Goal: Information Seeking & Learning: Check status

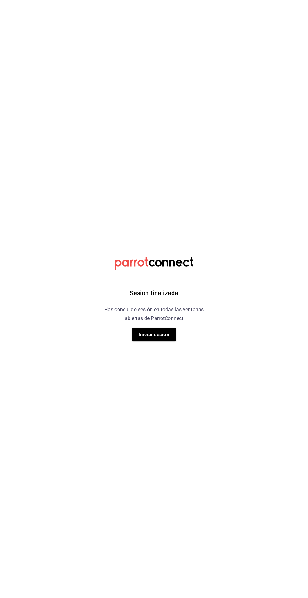
click at [161, 335] on button "Iniciar sesión" at bounding box center [154, 334] width 44 height 13
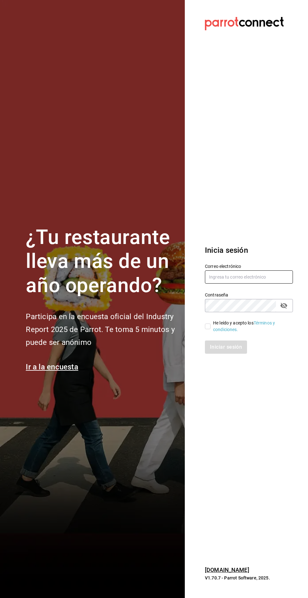
click at [231, 284] on input "text" at bounding box center [249, 277] width 88 height 13
type input "irvmgm@gmail.com"
click at [208, 329] on input "He leído y acepto los Términos y condiciones." at bounding box center [208, 327] width 6 height 6
checkbox input "true"
click at [232, 354] on button "Iniciar sesión" at bounding box center [226, 347] width 43 height 13
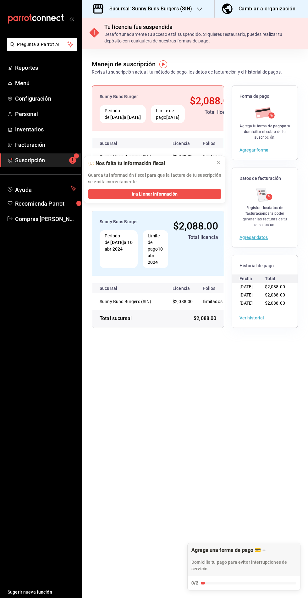
click at [182, 8] on h3 "Sucursal: Sunny Buns Burgers (SIN)" at bounding box center [148, 9] width 88 height 8
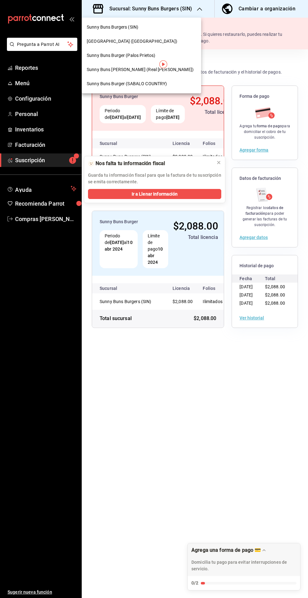
click at [109, 42] on span "[GEOGRAPHIC_DATA] ([GEOGRAPHIC_DATA])" at bounding box center [132, 41] width 91 height 7
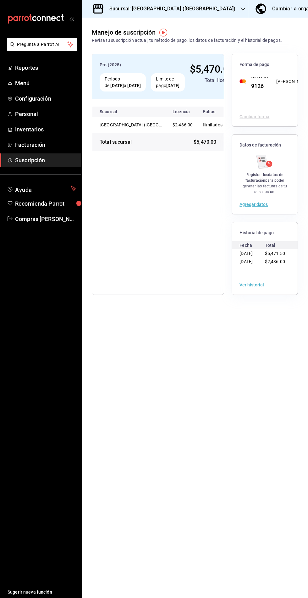
click at [40, 69] on span "Reportes" at bounding box center [45, 68] width 61 height 8
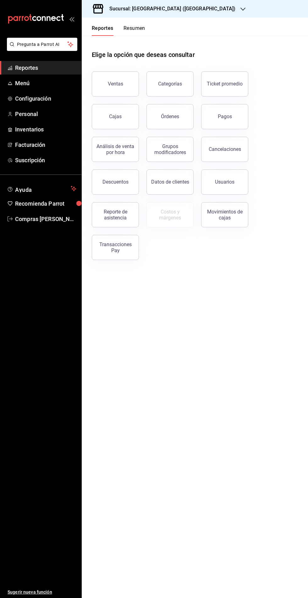
click at [120, 78] on button "Ventas" at bounding box center [115, 83] width 47 height 25
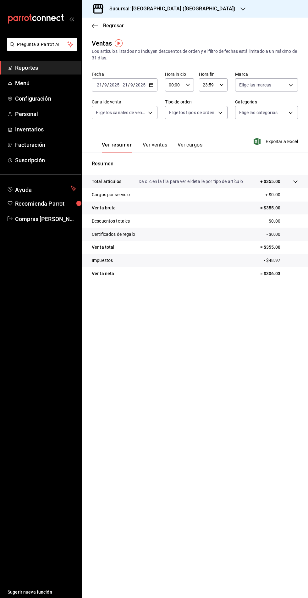
click at [131, 84] on input "9" at bounding box center [131, 84] width 3 height 5
click at [116, 159] on span "Rango de fechas" at bounding box center [121, 160] width 49 height 7
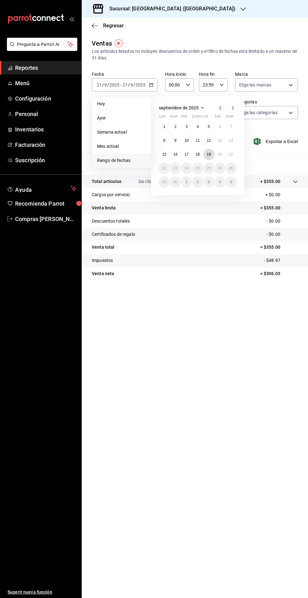
click at [210, 154] on abbr "19" at bounding box center [209, 154] width 4 height 4
click at [209, 154] on abbr "19" at bounding box center [209, 154] width 4 height 4
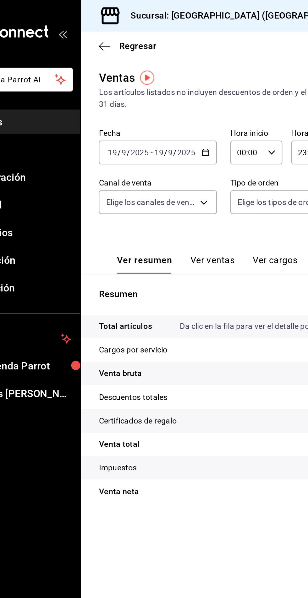
click at [150, 85] on icon "button" at bounding box center [151, 85] width 4 height 4
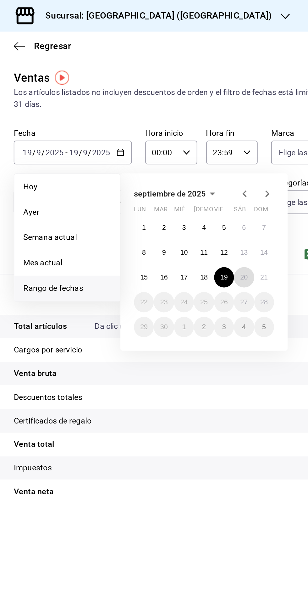
click at [219, 154] on abbr "20" at bounding box center [220, 154] width 4 height 4
click at [221, 152] on abbr "20" at bounding box center [220, 154] width 4 height 4
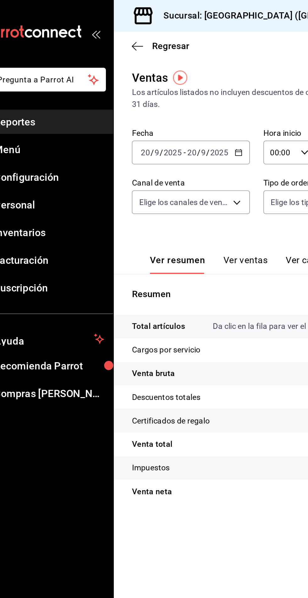
click at [150, 87] on icon "button" at bounding box center [151, 85] width 4 height 4
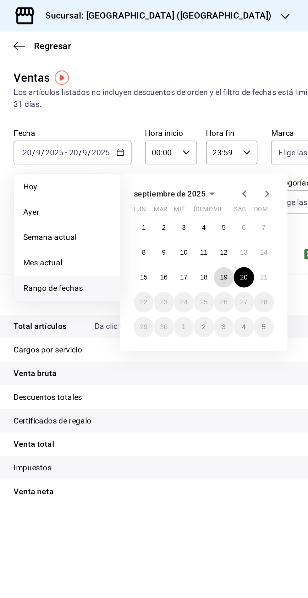
click at [207, 153] on abbr "19" at bounding box center [209, 154] width 4 height 4
click at [211, 153] on abbr "19" at bounding box center [209, 154] width 4 height 4
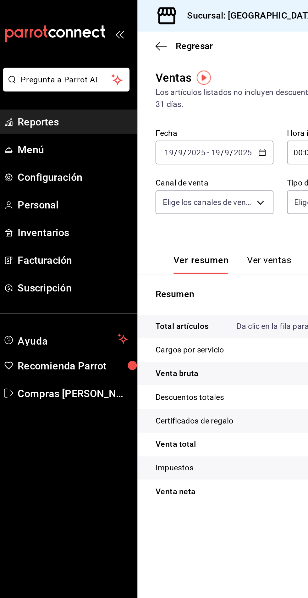
click at [27, 68] on span "Reportes" at bounding box center [45, 68] width 61 height 8
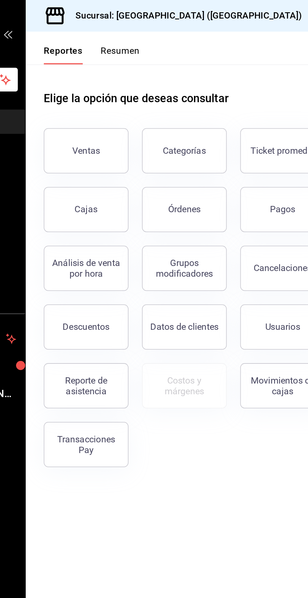
click at [118, 186] on button "Descuentos" at bounding box center [115, 182] width 47 height 25
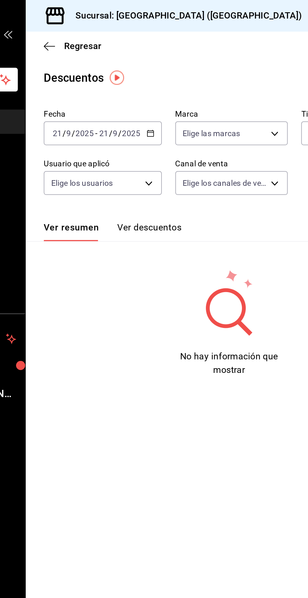
click at [150, 72] on \(Stroke\) "button" at bounding box center [150, 72] width 0 height 0
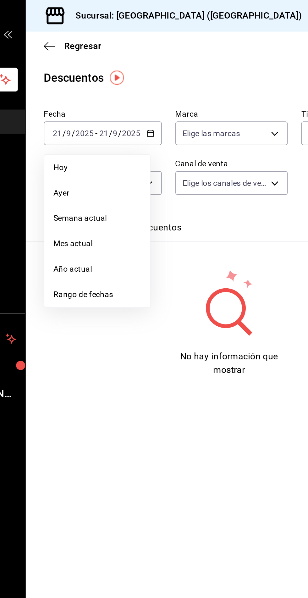
click at [118, 167] on li "Rango de fechas" at bounding box center [121, 164] width 59 height 14
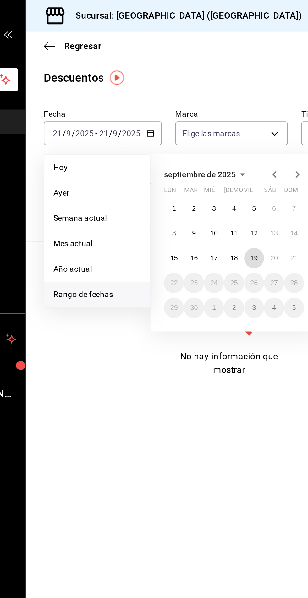
click at [210, 143] on abbr "19" at bounding box center [209, 144] width 4 height 4
click at [211, 142] on abbr "19" at bounding box center [209, 144] width 4 height 4
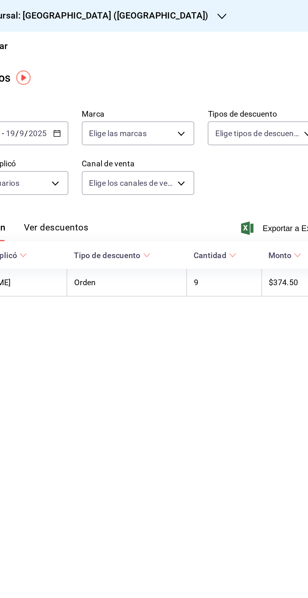
click at [149, 124] on button "Ver descuentos" at bounding box center [151, 129] width 36 height 11
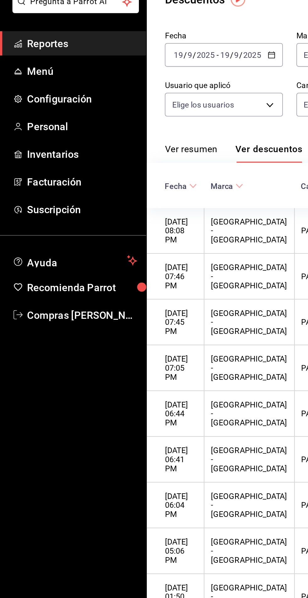
click at [152, 72] on \(Stroke\) "button" at bounding box center [152, 72] width 0 height 0
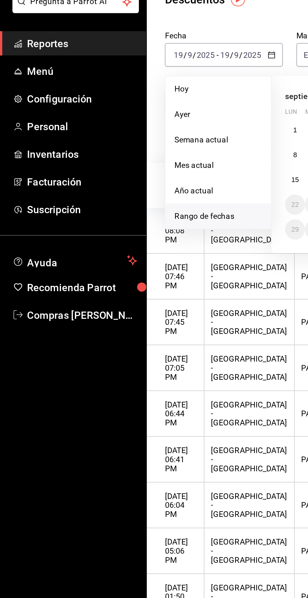
click at [116, 163] on span "Rango de fechas" at bounding box center [121, 164] width 49 height 7
click at [117, 164] on span "Rango de fechas" at bounding box center [121, 164] width 49 height 7
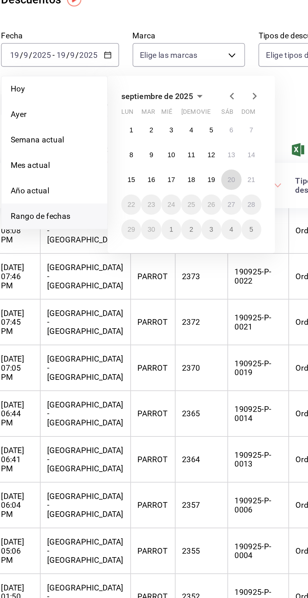
click at [220, 143] on abbr "20" at bounding box center [220, 144] width 4 height 4
click at [222, 144] on abbr "20" at bounding box center [220, 144] width 4 height 4
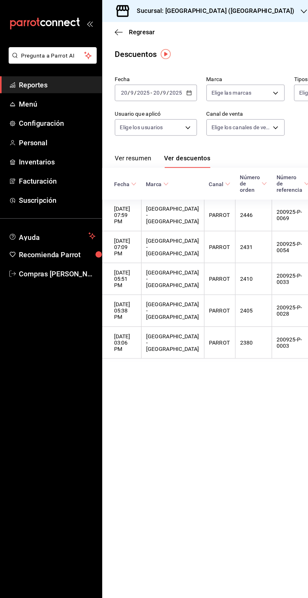
click at [36, 70] on span "Reportes" at bounding box center [45, 68] width 61 height 8
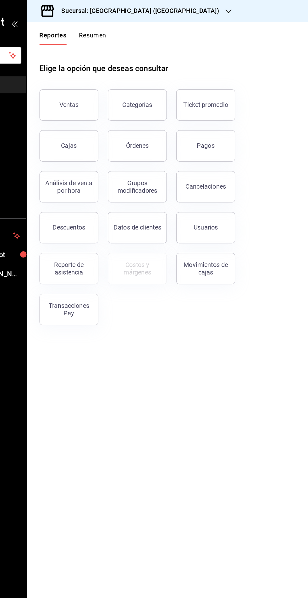
click at [228, 109] on button "Pagos" at bounding box center [224, 116] width 47 height 25
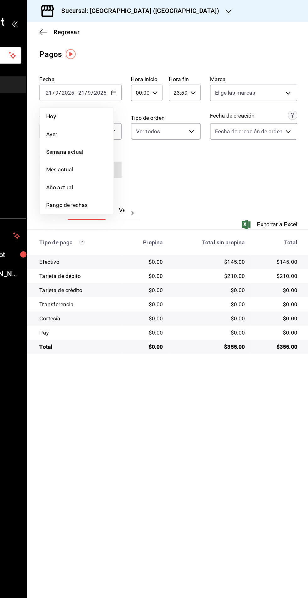
click at [115, 167] on span "Rango de fechas" at bounding box center [121, 164] width 49 height 7
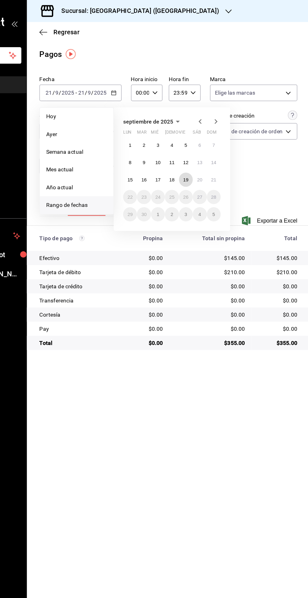
click at [209, 143] on abbr "19" at bounding box center [209, 144] width 4 height 4
click at [210, 142] on abbr "19" at bounding box center [209, 144] width 4 height 4
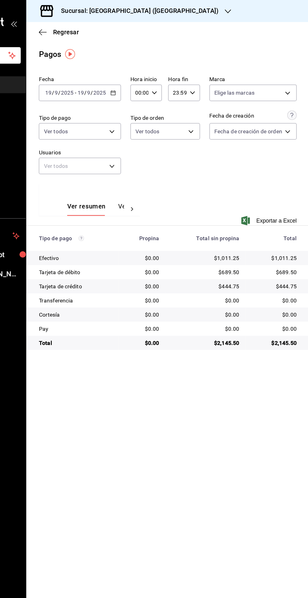
click at [152, 75] on icon "button" at bounding box center [151, 74] width 4 height 4
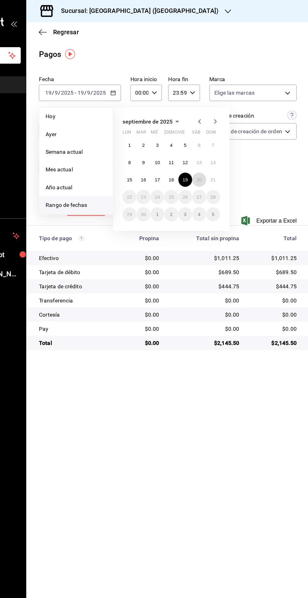
click at [221, 142] on abbr "20" at bounding box center [220, 144] width 4 height 4
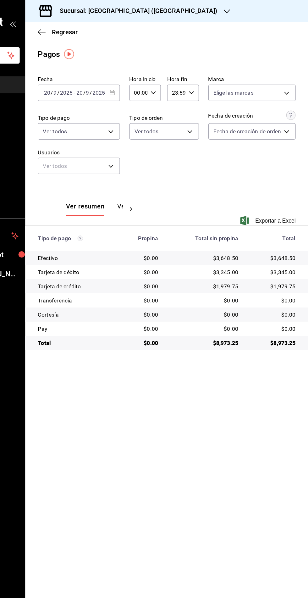
click at [166, 5] on h3 "Sucursal: [GEOGRAPHIC_DATA] ([GEOGRAPHIC_DATA])" at bounding box center [169, 9] width 131 height 8
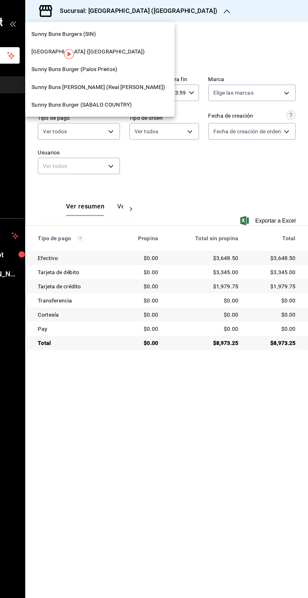
click at [125, 71] on span "Sunny Buns [PERSON_NAME] (Real [PERSON_NAME])" at bounding box center [140, 69] width 107 height 7
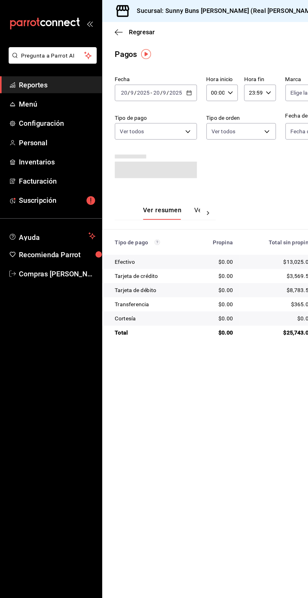
click at [46, 70] on span "Reportes" at bounding box center [45, 68] width 61 height 8
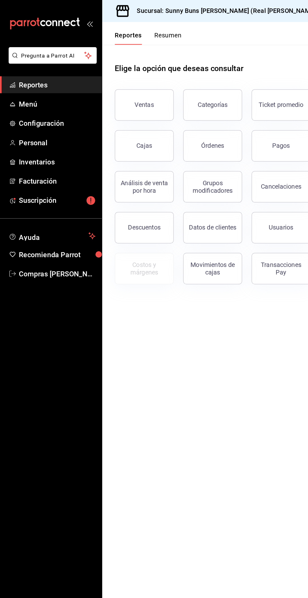
click at [112, 83] on div "Ventas" at bounding box center [115, 84] width 15 height 6
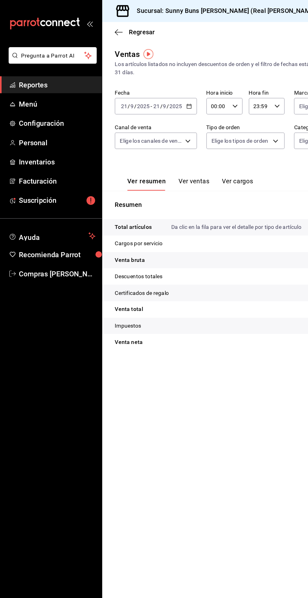
click at [151, 85] on icon "button" at bounding box center [151, 85] width 4 height 4
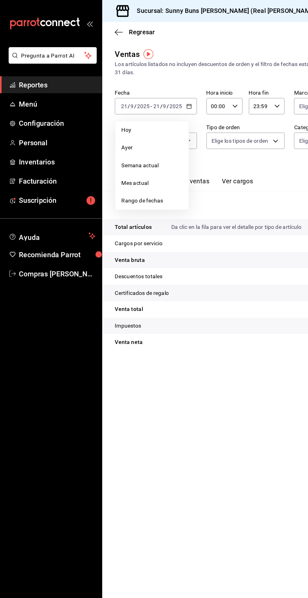
click at [122, 160] on span "Rango de fechas" at bounding box center [121, 160] width 49 height 7
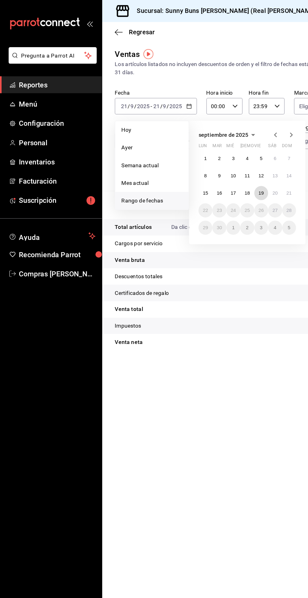
click at [209, 153] on abbr "19" at bounding box center [209, 154] width 4 height 4
click at [209, 154] on abbr "19" at bounding box center [209, 154] width 4 height 4
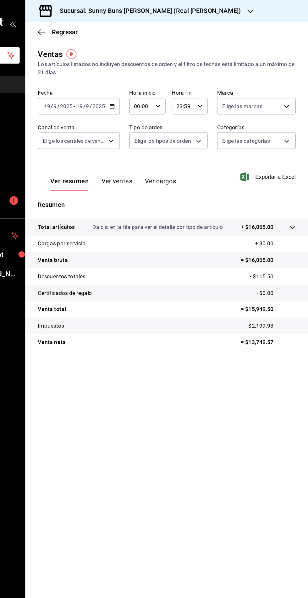
click at [149, 87] on icon "button" at bounding box center [151, 85] width 4 height 4
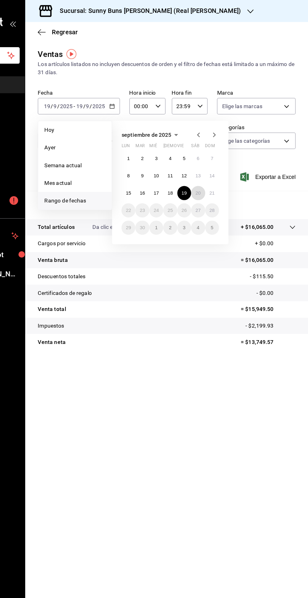
click at [220, 154] on abbr "20" at bounding box center [220, 154] width 4 height 4
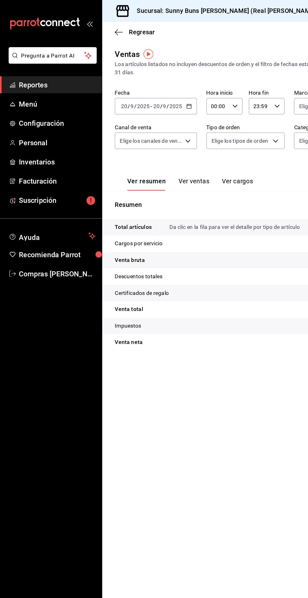
click at [43, 66] on span "Reportes" at bounding box center [45, 68] width 61 height 8
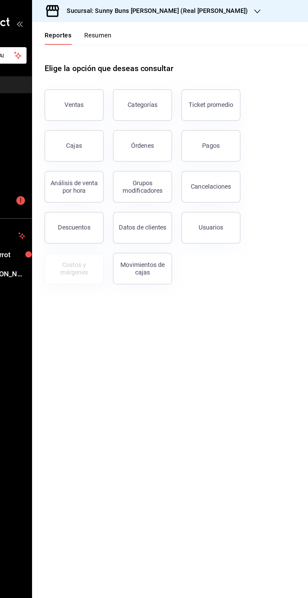
click at [117, 188] on button "Descuentos" at bounding box center [115, 182] width 47 height 25
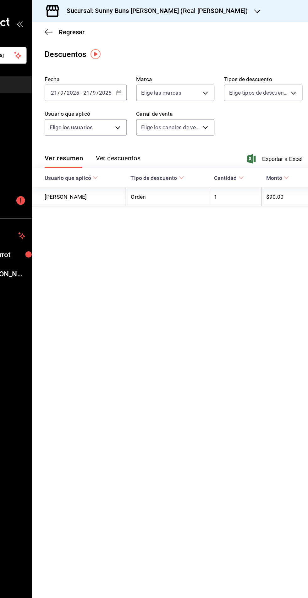
click at [151, 73] on icon "button" at bounding box center [151, 74] width 4 height 4
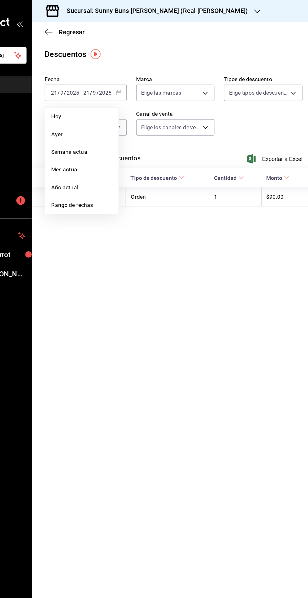
click at [119, 163] on span "Rango de fechas" at bounding box center [121, 164] width 49 height 7
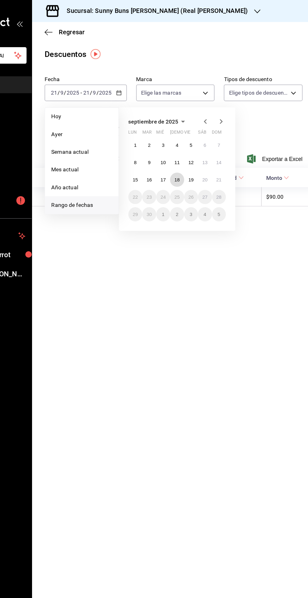
click at [198, 143] on abbr "18" at bounding box center [198, 144] width 4 height 4
click at [210, 142] on abbr "19" at bounding box center [209, 144] width 4 height 4
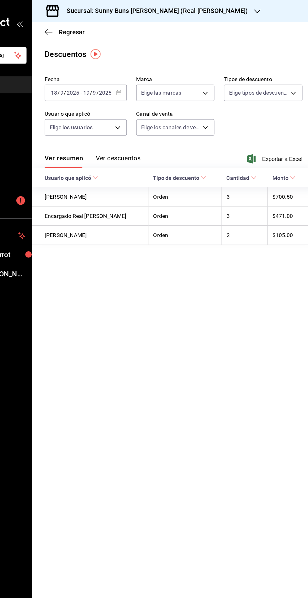
click at [151, 74] on icon "button" at bounding box center [151, 74] width 4 height 4
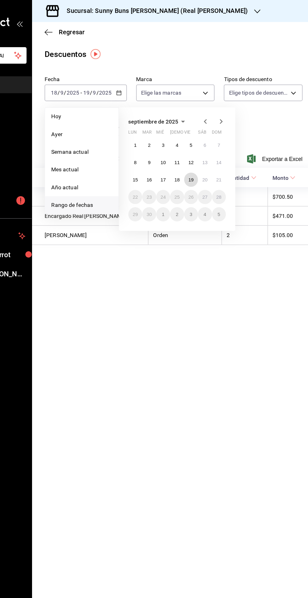
click at [207, 142] on abbr "19" at bounding box center [209, 144] width 4 height 4
click at [209, 143] on abbr "19" at bounding box center [209, 144] width 4 height 4
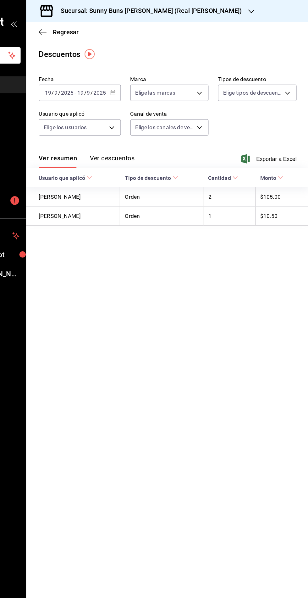
click at [149, 129] on button "Ver descuentos" at bounding box center [151, 129] width 36 height 11
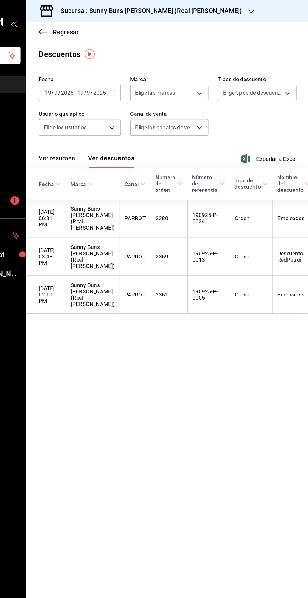
click at [153, 124] on button "Ver descuentos" at bounding box center [149, 129] width 37 height 11
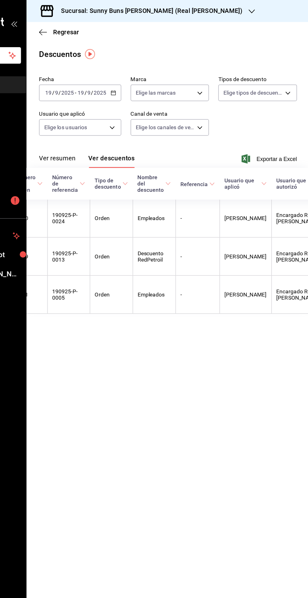
click at [151, 73] on icon "button" at bounding box center [151, 74] width 4 height 4
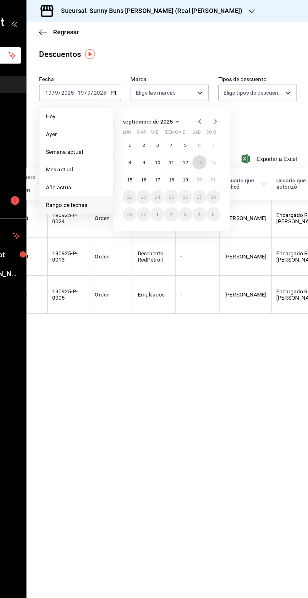
click at [220, 130] on abbr "13" at bounding box center [220, 130] width 4 height 4
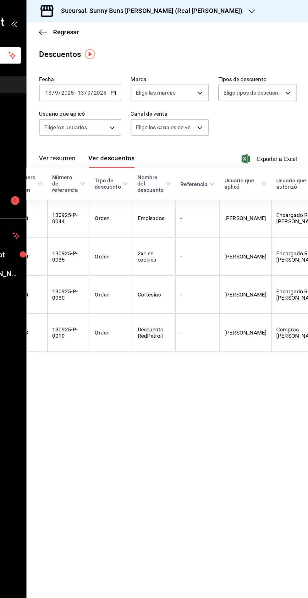
click at [152, 72] on \(Stroke\) "button" at bounding box center [152, 72] width 0 height 0
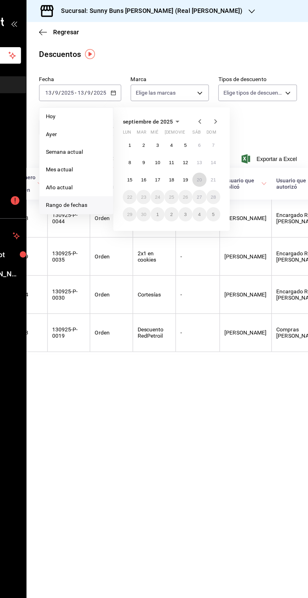
click at [222, 142] on abbr "20" at bounding box center [220, 144] width 4 height 4
click at [220, 143] on abbr "20" at bounding box center [220, 144] width 4 height 4
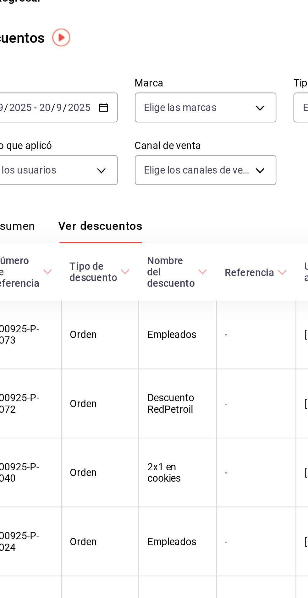
click at [151, 74] on icon "button" at bounding box center [151, 74] width 4 height 4
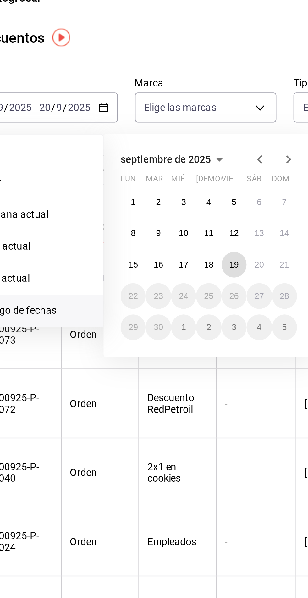
click at [206, 142] on button "19" at bounding box center [209, 143] width 11 height 11
click at [209, 142] on abbr "19" at bounding box center [209, 144] width 4 height 4
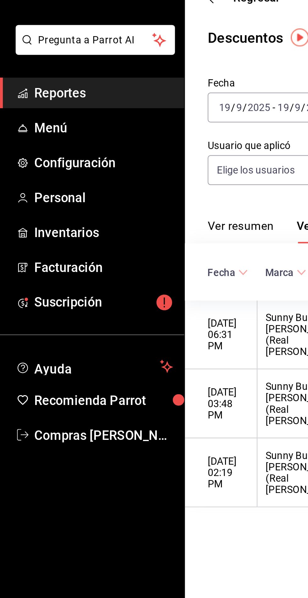
click at [45, 72] on link "Reportes" at bounding box center [40, 68] width 81 height 14
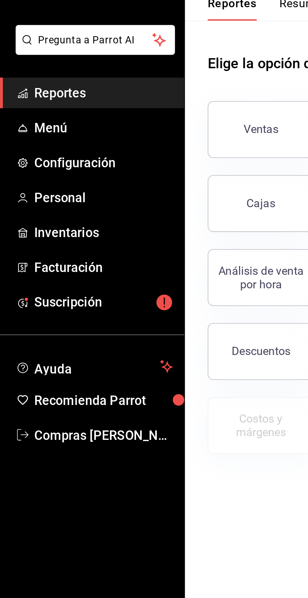
click at [54, 67] on span "Reportes" at bounding box center [45, 68] width 61 height 8
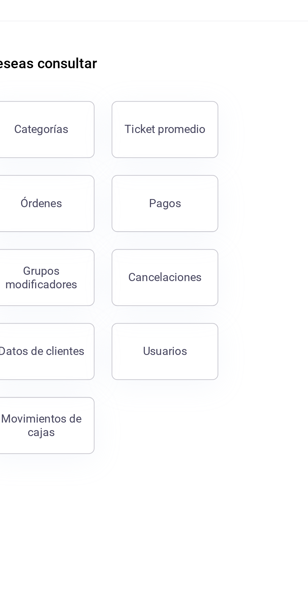
click at [227, 113] on button "Pagos" at bounding box center [224, 116] width 47 height 25
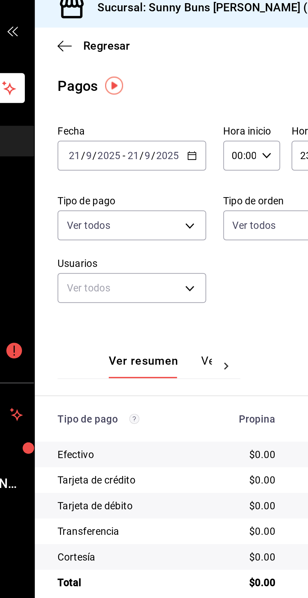
click at [150, 76] on icon "button" at bounding box center [151, 74] width 4 height 4
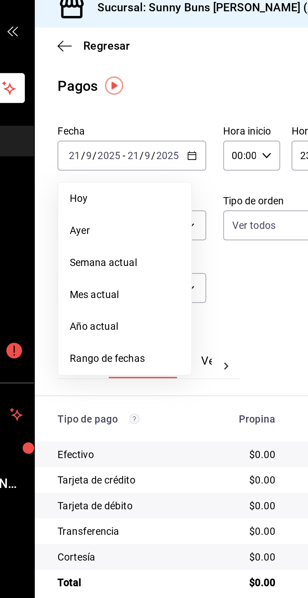
click at [109, 165] on span "Rango de fechas" at bounding box center [121, 164] width 49 height 7
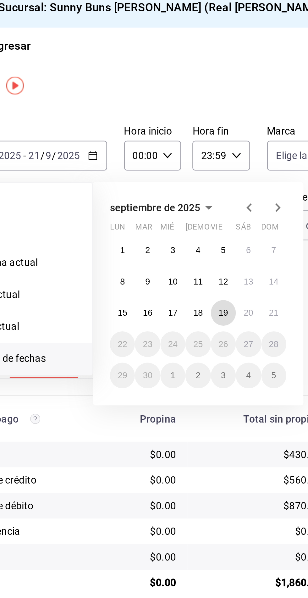
click at [208, 142] on abbr "19" at bounding box center [209, 144] width 4 height 4
click at [209, 142] on abbr "19" at bounding box center [209, 144] width 4 height 4
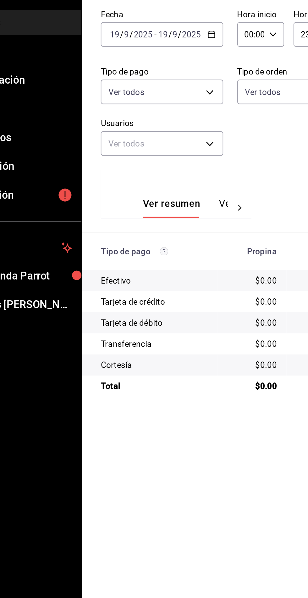
click at [149, 75] on icon "button" at bounding box center [151, 74] width 4 height 4
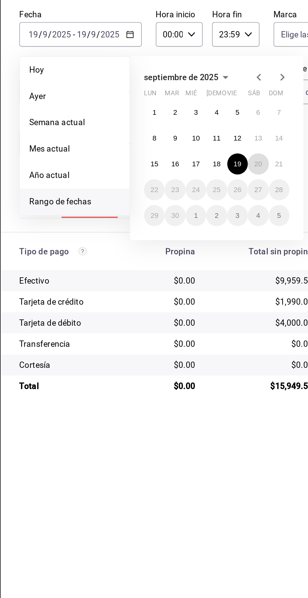
click at [220, 142] on abbr "20" at bounding box center [220, 144] width 4 height 4
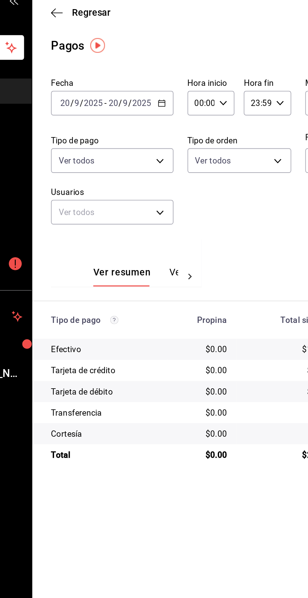
click at [153, 76] on icon "button" at bounding box center [151, 74] width 4 height 4
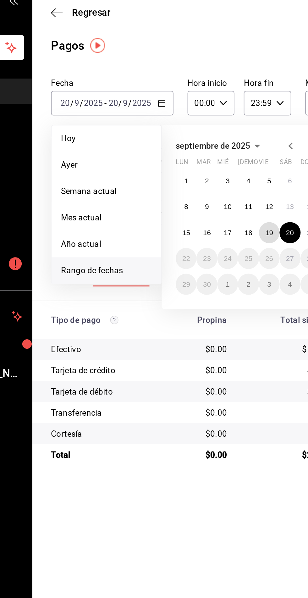
click at [207, 144] on abbr "19" at bounding box center [209, 144] width 4 height 4
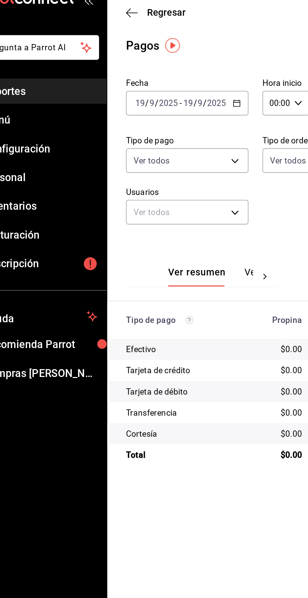
click at [151, 74] on icon "button" at bounding box center [151, 74] width 4 height 4
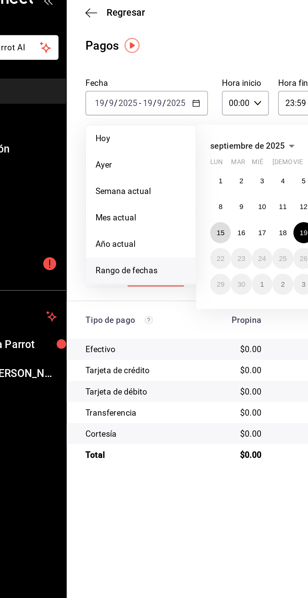
click at [164, 142] on abbr "15" at bounding box center [164, 144] width 4 height 4
click at [163, 142] on abbr "15" at bounding box center [164, 144] width 4 height 4
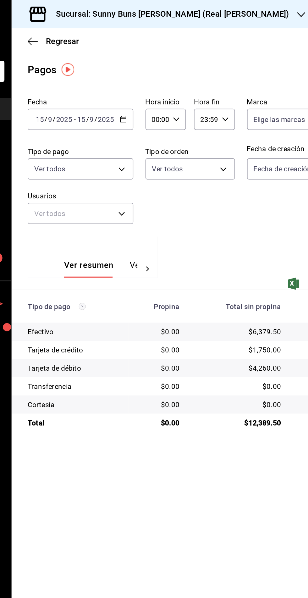
click at [149, 76] on icon "button" at bounding box center [151, 74] width 4 height 4
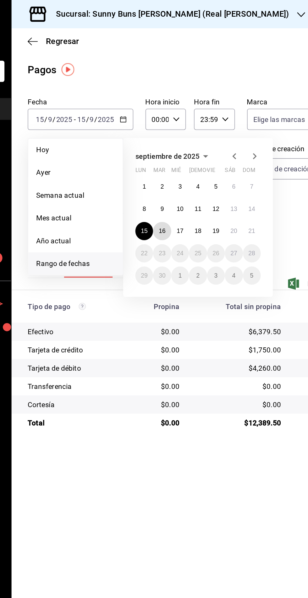
click at [176, 142] on abbr "16" at bounding box center [175, 144] width 4 height 4
click at [176, 143] on abbr "16" at bounding box center [175, 144] width 4 height 4
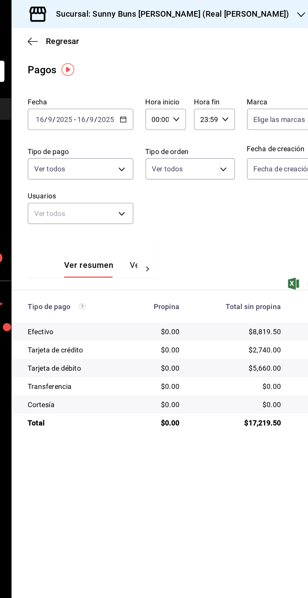
click at [150, 76] on icon "button" at bounding box center [151, 74] width 4 height 4
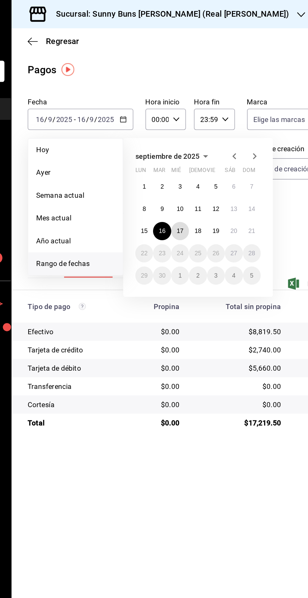
click at [187, 142] on abbr "17" at bounding box center [187, 144] width 4 height 4
click at [187, 143] on abbr "17" at bounding box center [187, 144] width 4 height 4
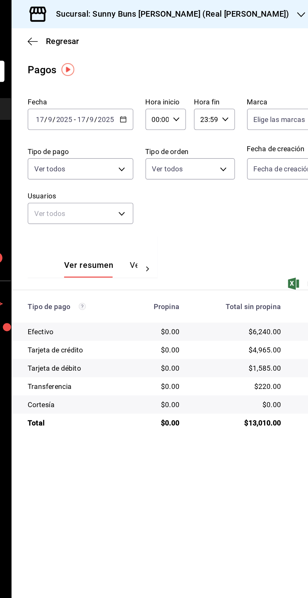
click at [152, 72] on \(Stroke\) "button" at bounding box center [152, 72] width 0 height 0
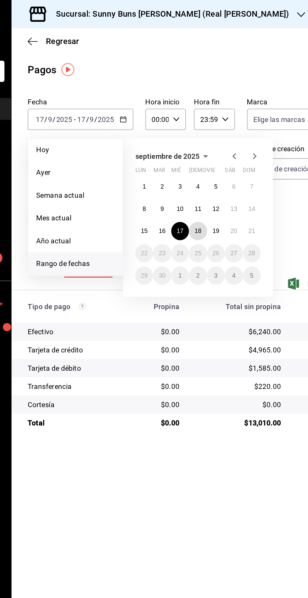
click at [198, 143] on abbr "18" at bounding box center [198, 144] width 4 height 4
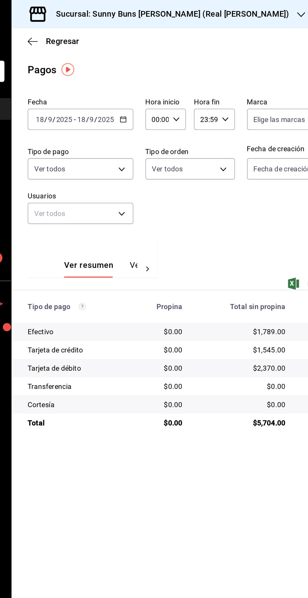
click at [151, 74] on icon "button" at bounding box center [151, 74] width 4 height 4
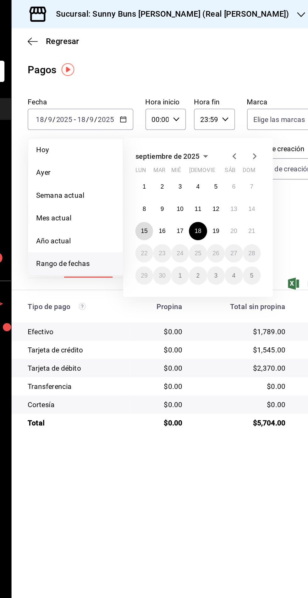
click at [164, 143] on abbr "15" at bounding box center [164, 144] width 4 height 4
click at [163, 138] on button "15" at bounding box center [164, 143] width 11 height 11
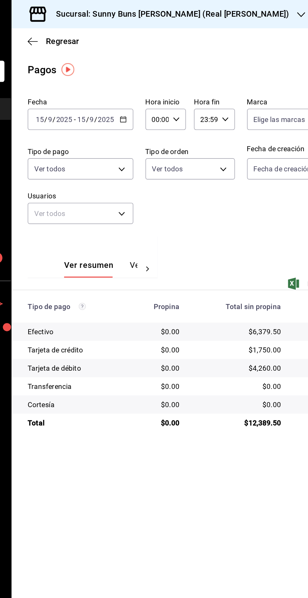
click at [151, 75] on icon "button" at bounding box center [151, 74] width 4 height 4
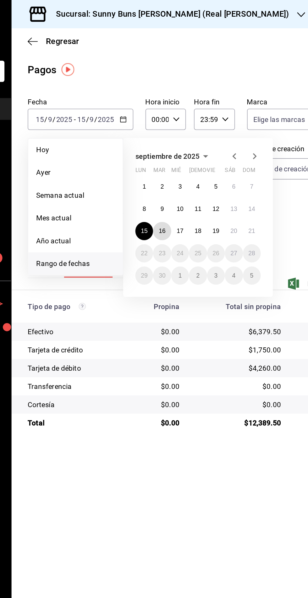
click at [176, 143] on abbr "16" at bounding box center [175, 144] width 4 height 4
